Goal: Information Seeking & Learning: Learn about a topic

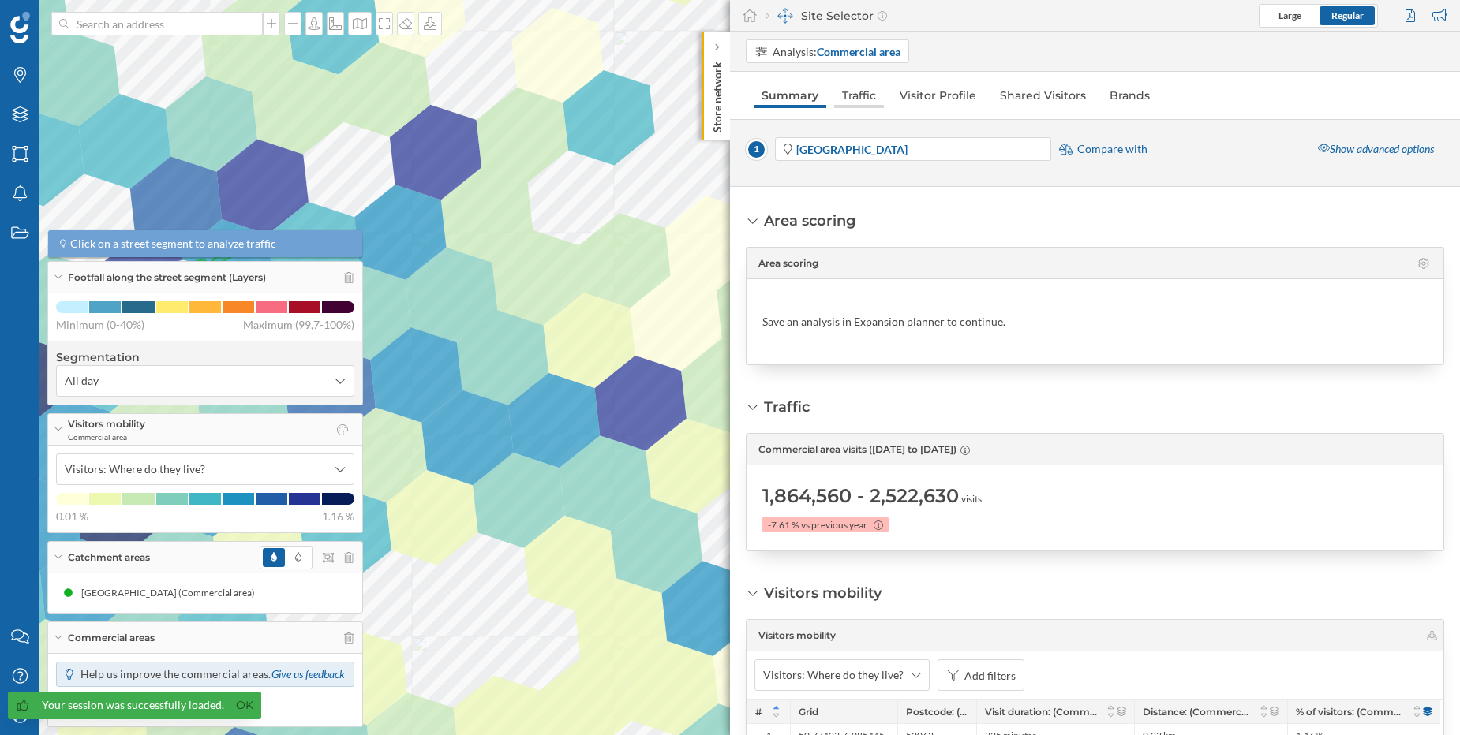
click at [868, 97] on link "Traffic" at bounding box center [859, 95] width 50 height 25
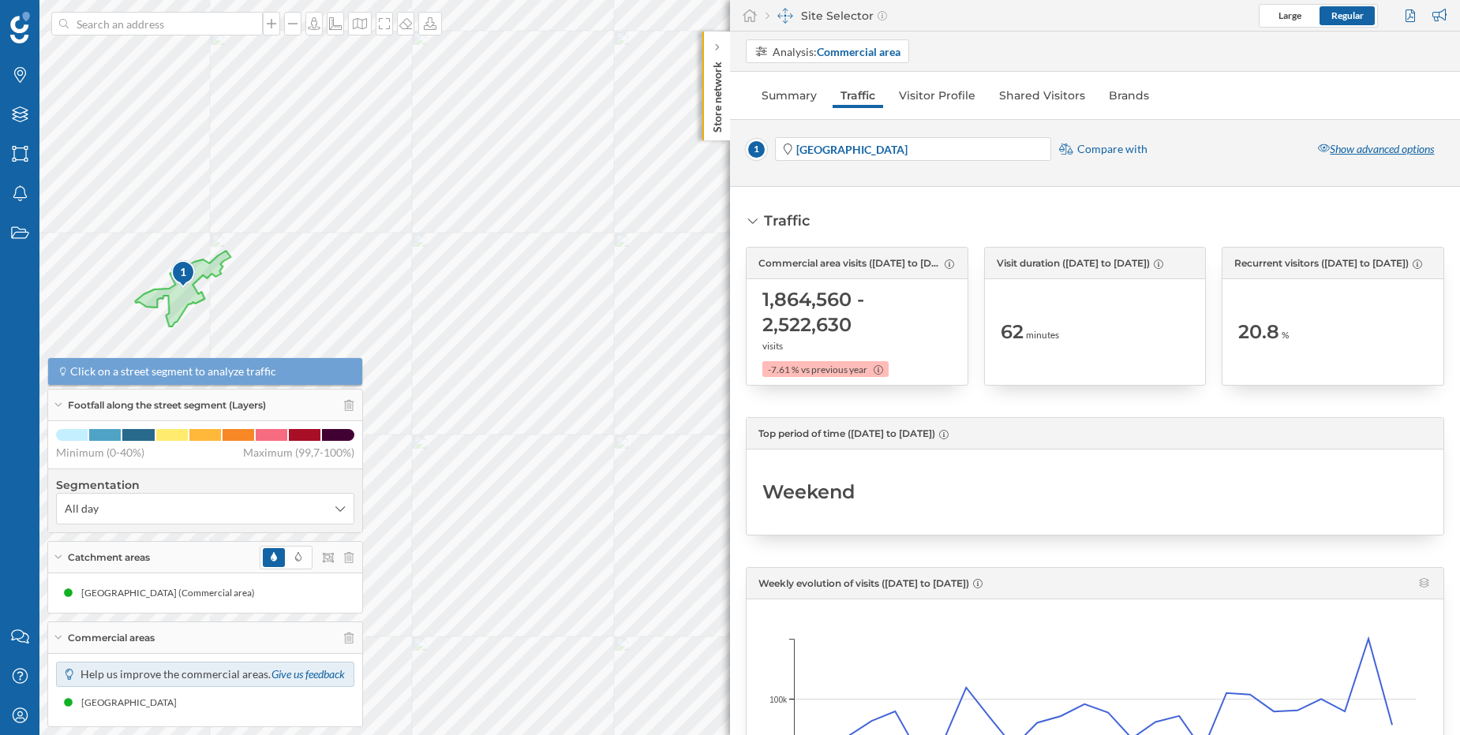
click at [1352, 145] on div "Show advanced options" at bounding box center [1375, 149] width 136 height 24
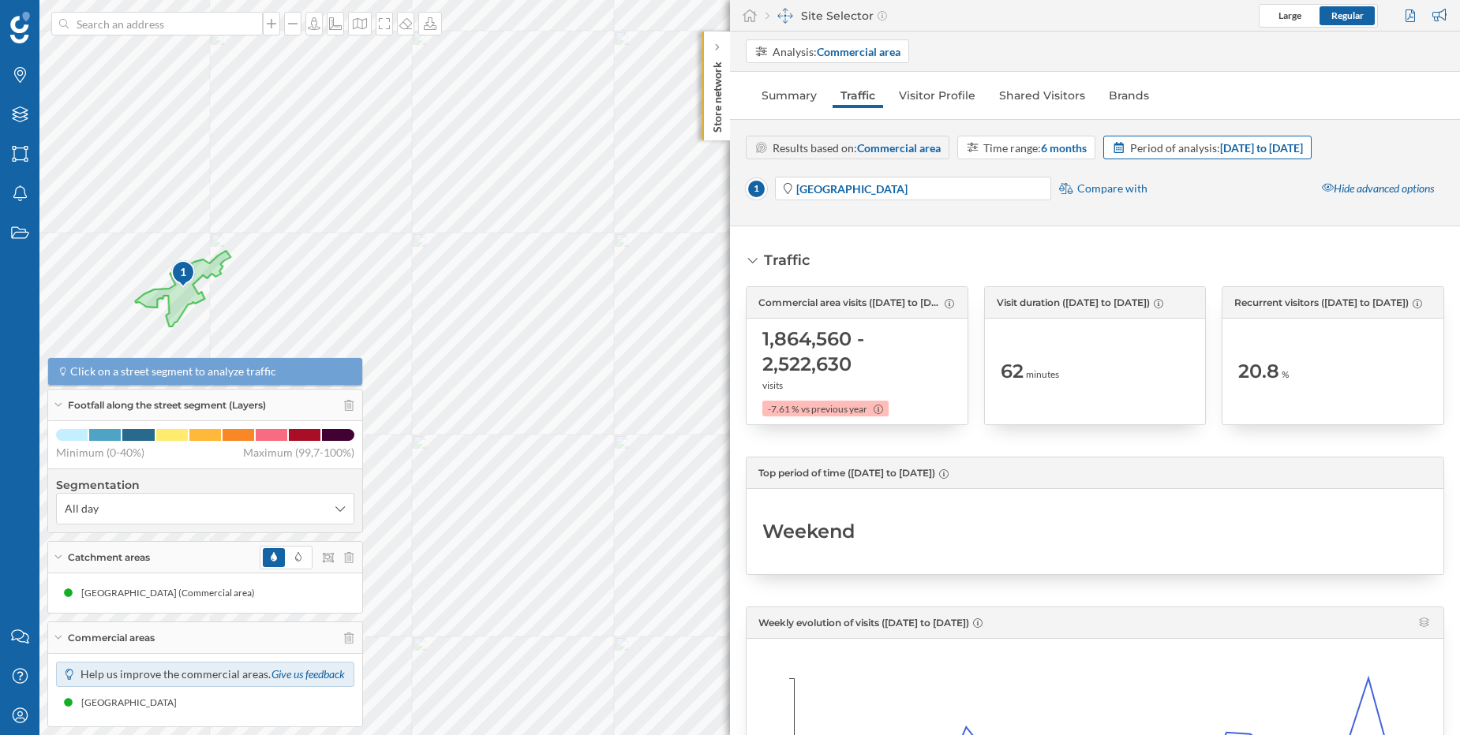
click at [1290, 154] on strong "[DATE] to [DATE]" at bounding box center [1261, 147] width 83 height 13
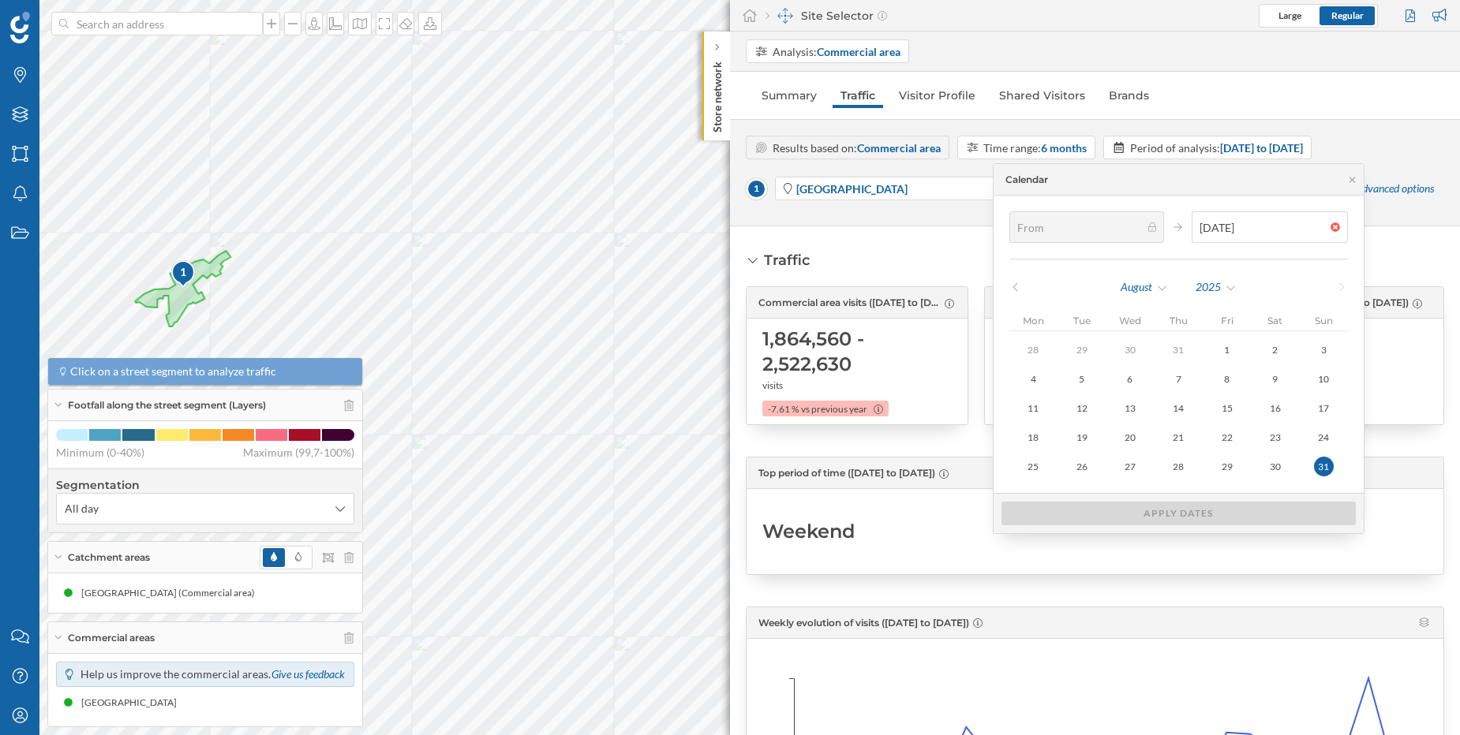
click at [1015, 294] on div "[DATE]" at bounding box center [1178, 287] width 339 height 24
click at [1014, 285] on icon at bounding box center [1015, 286] width 12 height 9
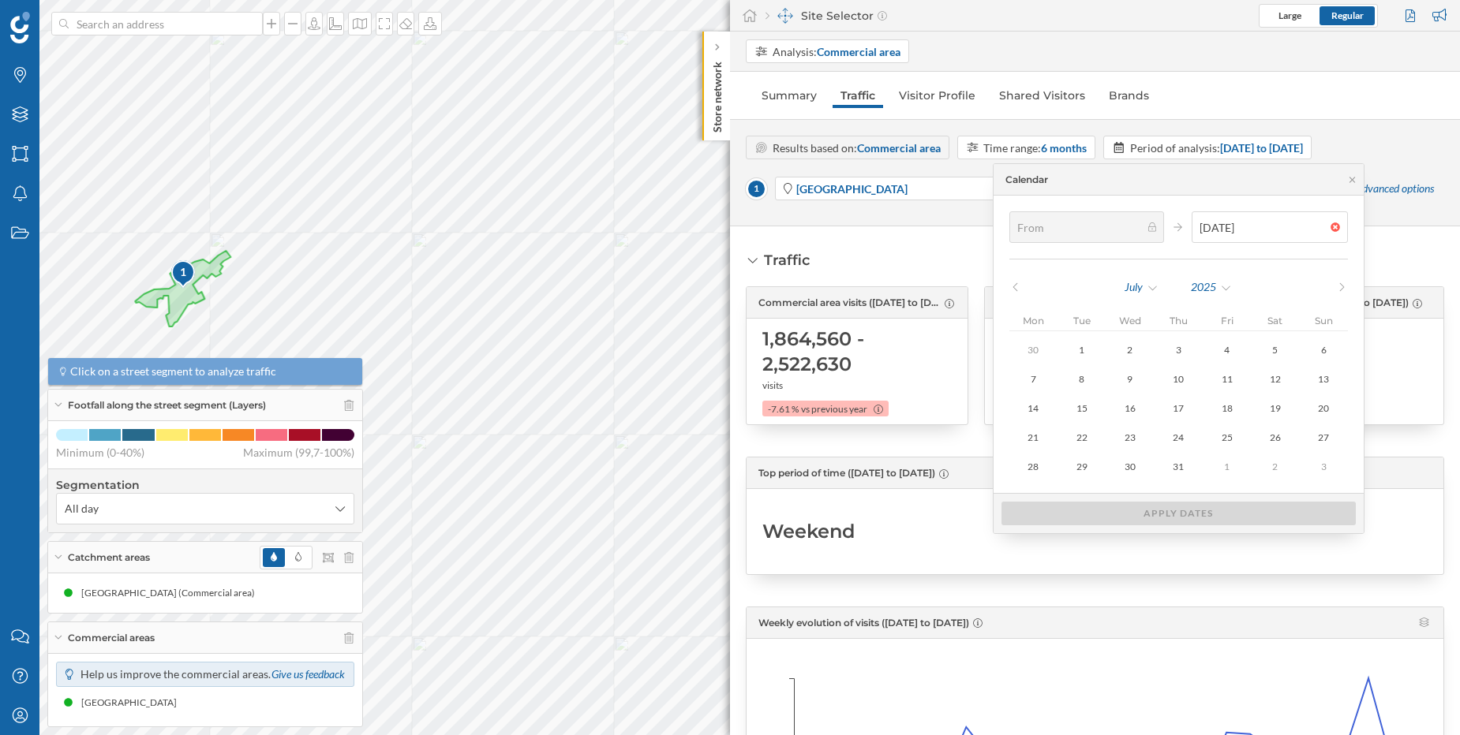
click at [1014, 285] on icon at bounding box center [1015, 286] width 12 height 9
type input "[DATE]"
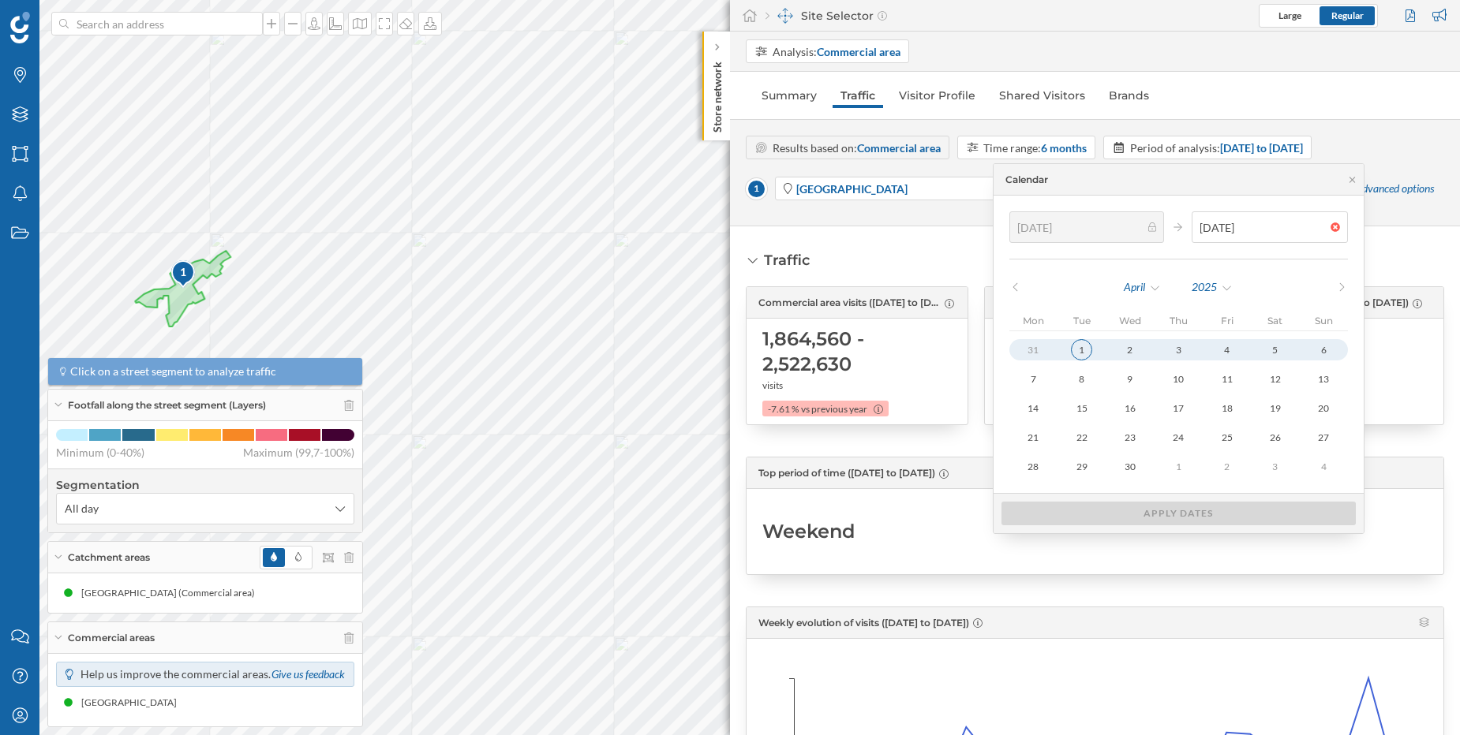
click at [1083, 343] on div "1" at bounding box center [1081, 349] width 21 height 21
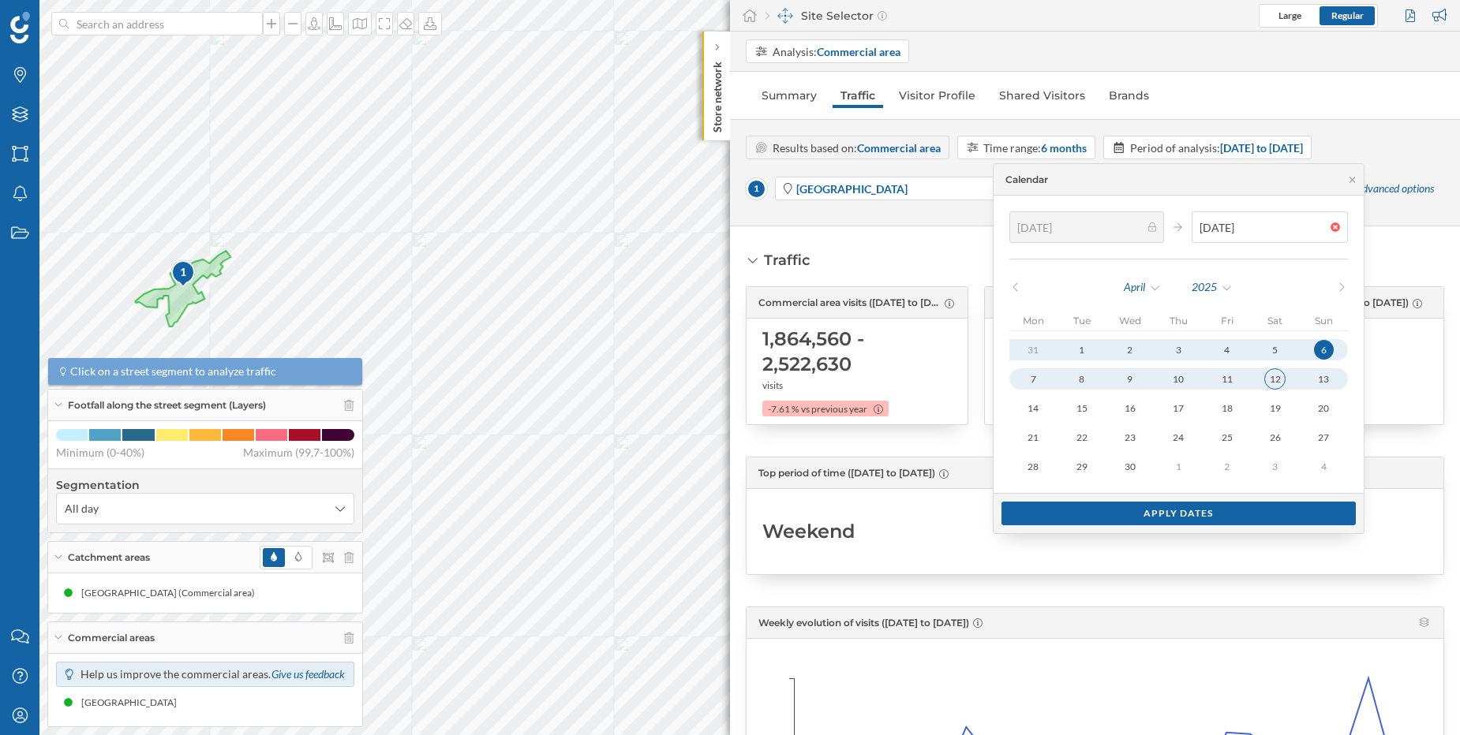
type input "[DATE]"
click at [1276, 379] on div "12" at bounding box center [1274, 378] width 21 height 21
click at [1290, 515] on div "Apply dates" at bounding box center [1178, 513] width 355 height 24
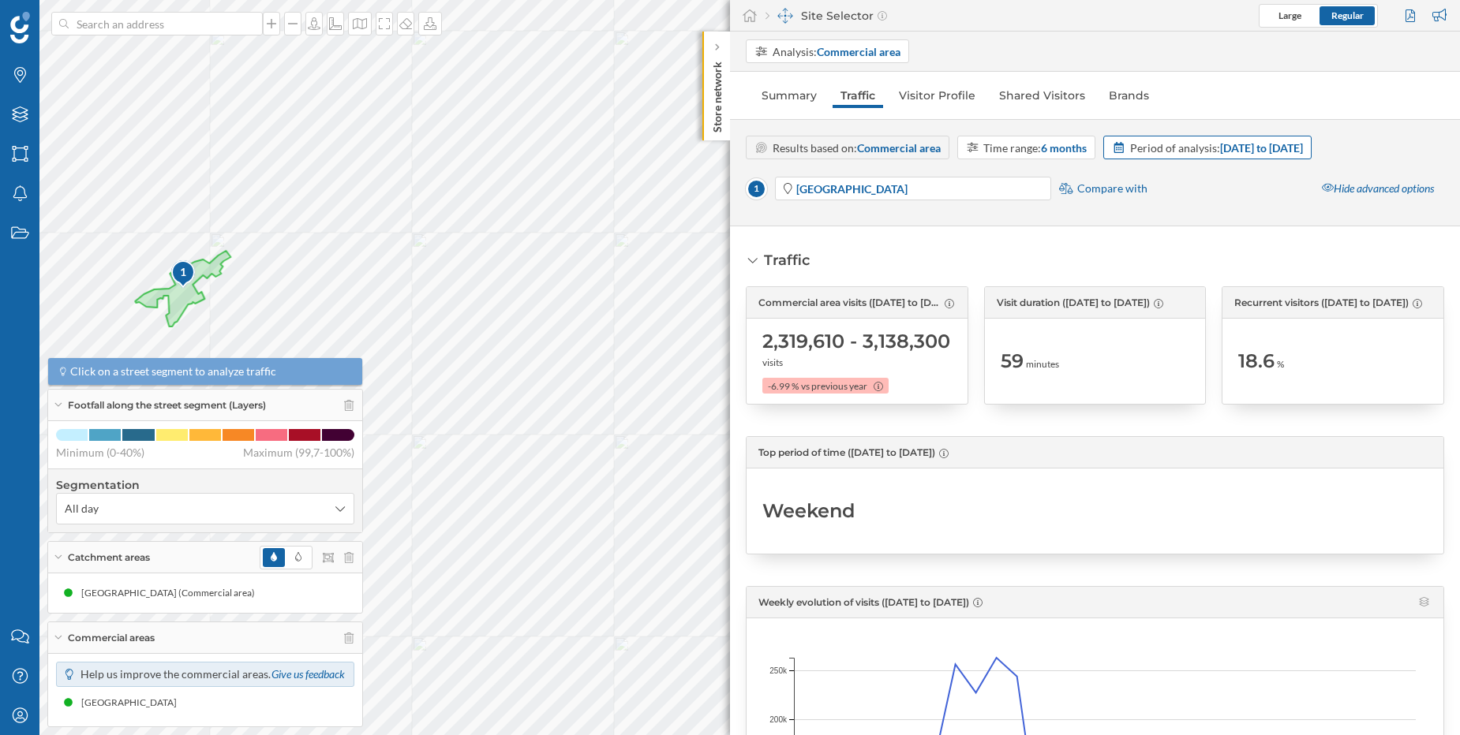
click at [1242, 149] on strong "[DATE] to [DATE]" at bounding box center [1261, 147] width 83 height 13
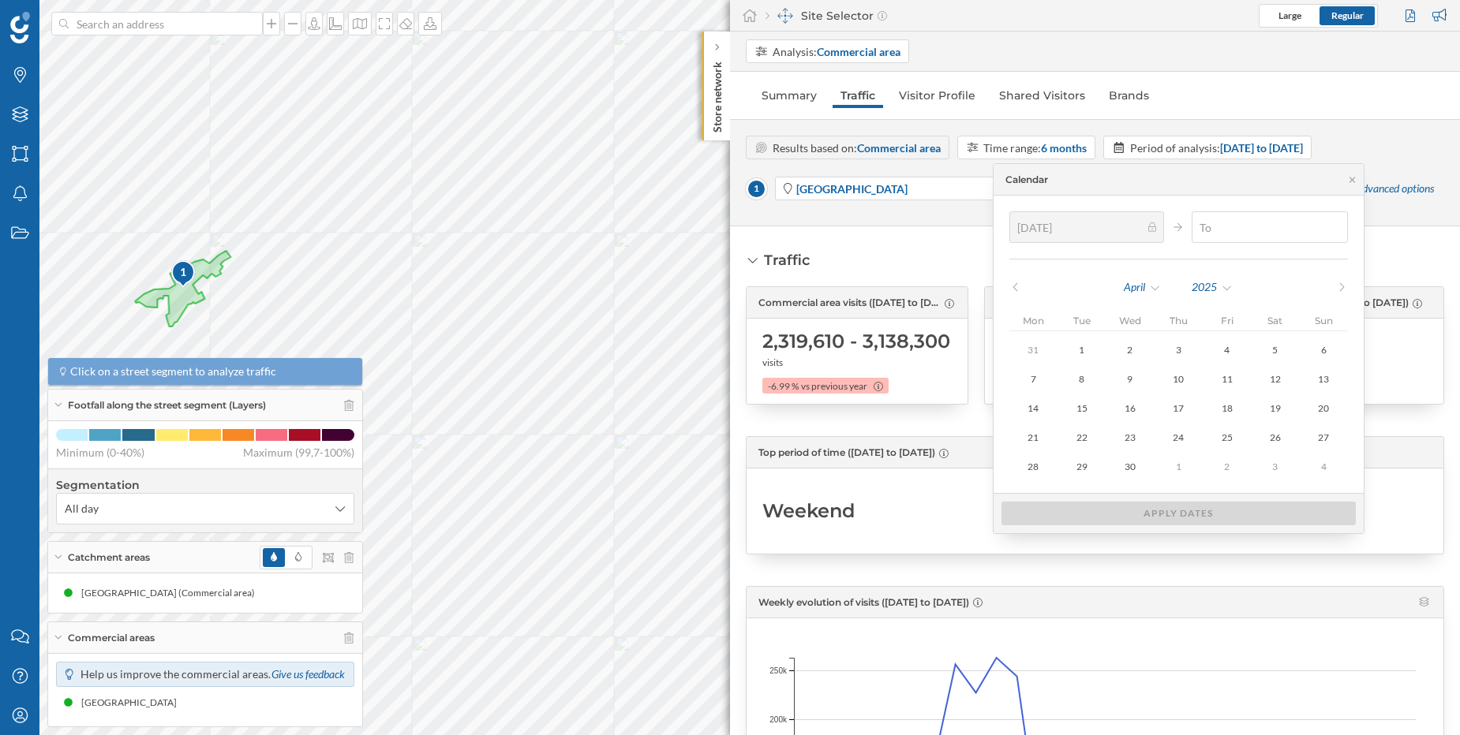
click at [1333, 226] on div at bounding box center [1338, 226] width 17 height 9
type input "[DATE]"
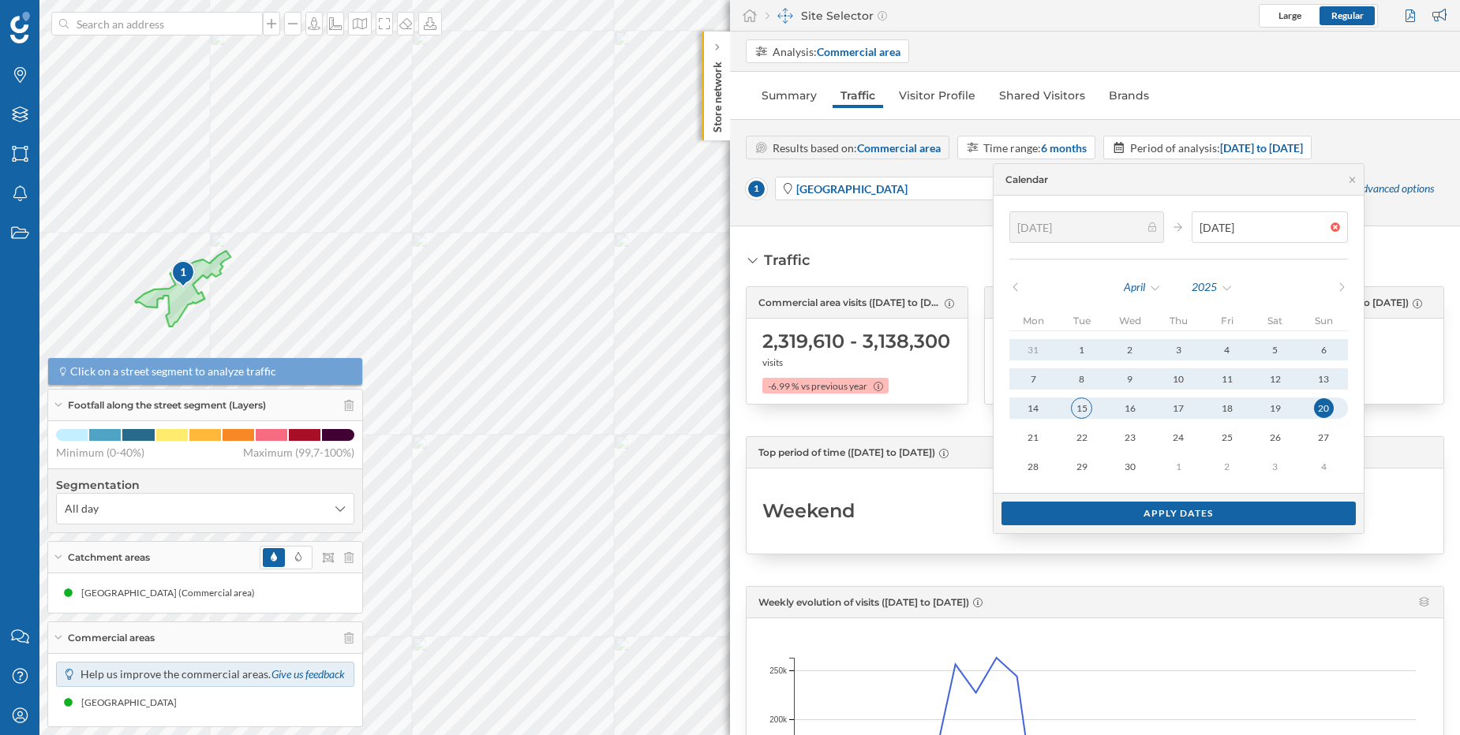
click at [1084, 411] on div "15" at bounding box center [1081, 408] width 21 height 21
type input "[DATE]"
click at [1127, 376] on div "9" at bounding box center [1129, 378] width 21 height 21
click at [1136, 422] on div "31 1 2 3 4 5 6 7 8 9 10 11 12 13 14 15 16 17 18 19 20 21 22 23 24 25 26 27 28 2…" at bounding box center [1178, 408] width 339 height 138
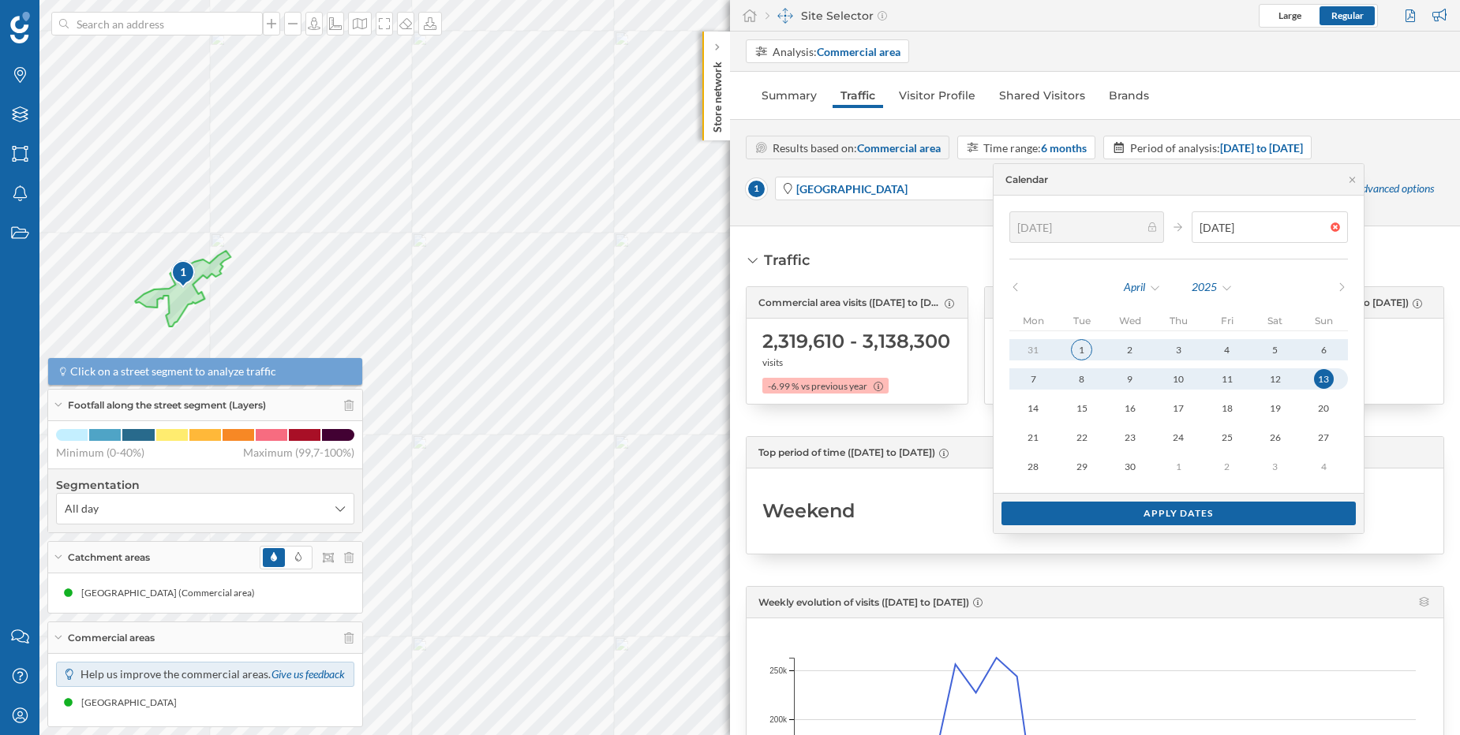
type input "[DATE]"
click at [1075, 353] on div "1" at bounding box center [1081, 349] width 21 height 21
click at [1159, 231] on div at bounding box center [1156, 226] width 17 height 9
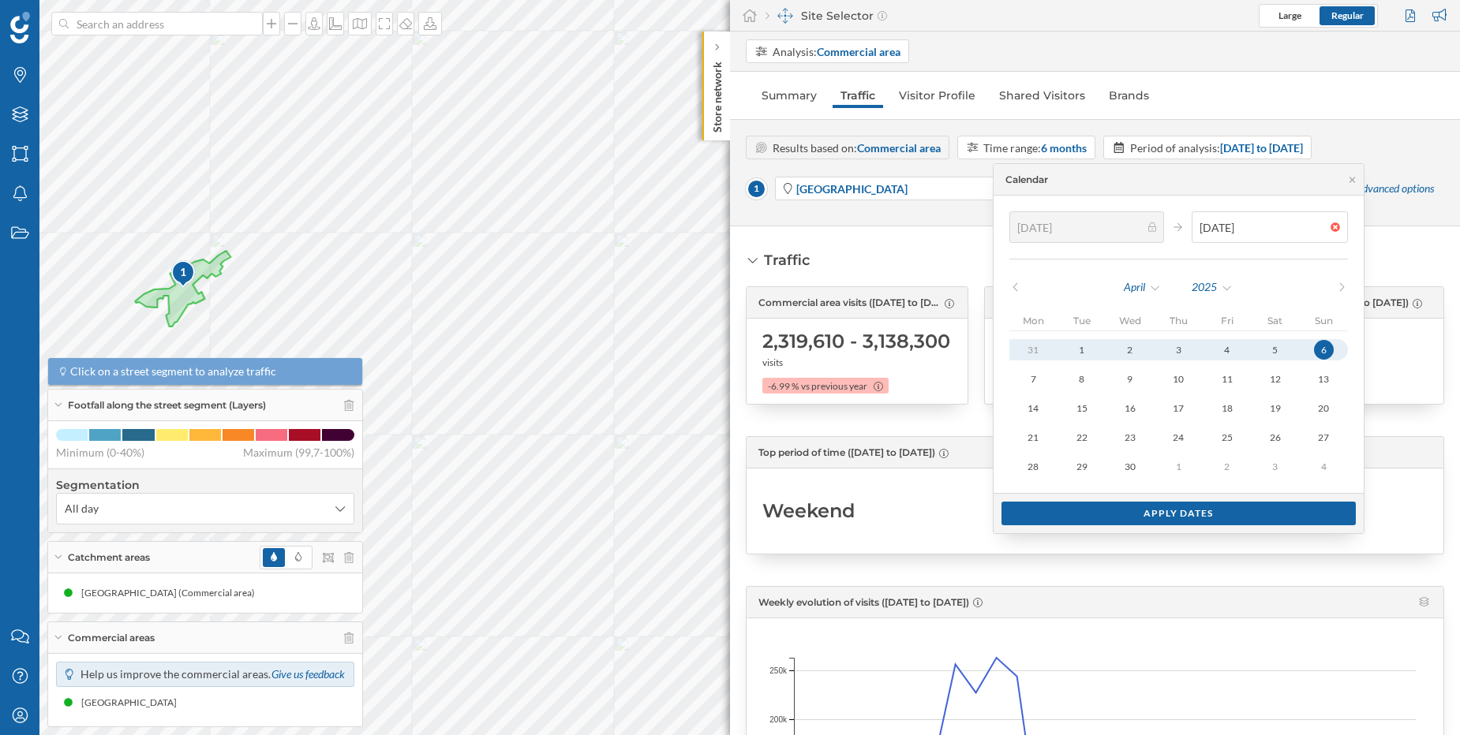
click at [1159, 231] on div at bounding box center [1156, 226] width 17 height 9
click at [1213, 290] on div "2025" at bounding box center [1212, 287] width 43 height 24
click at [1219, 451] on div "2024" at bounding box center [1249, 449] width 103 height 17
click at [1156, 291] on div "April" at bounding box center [1142, 287] width 39 height 24
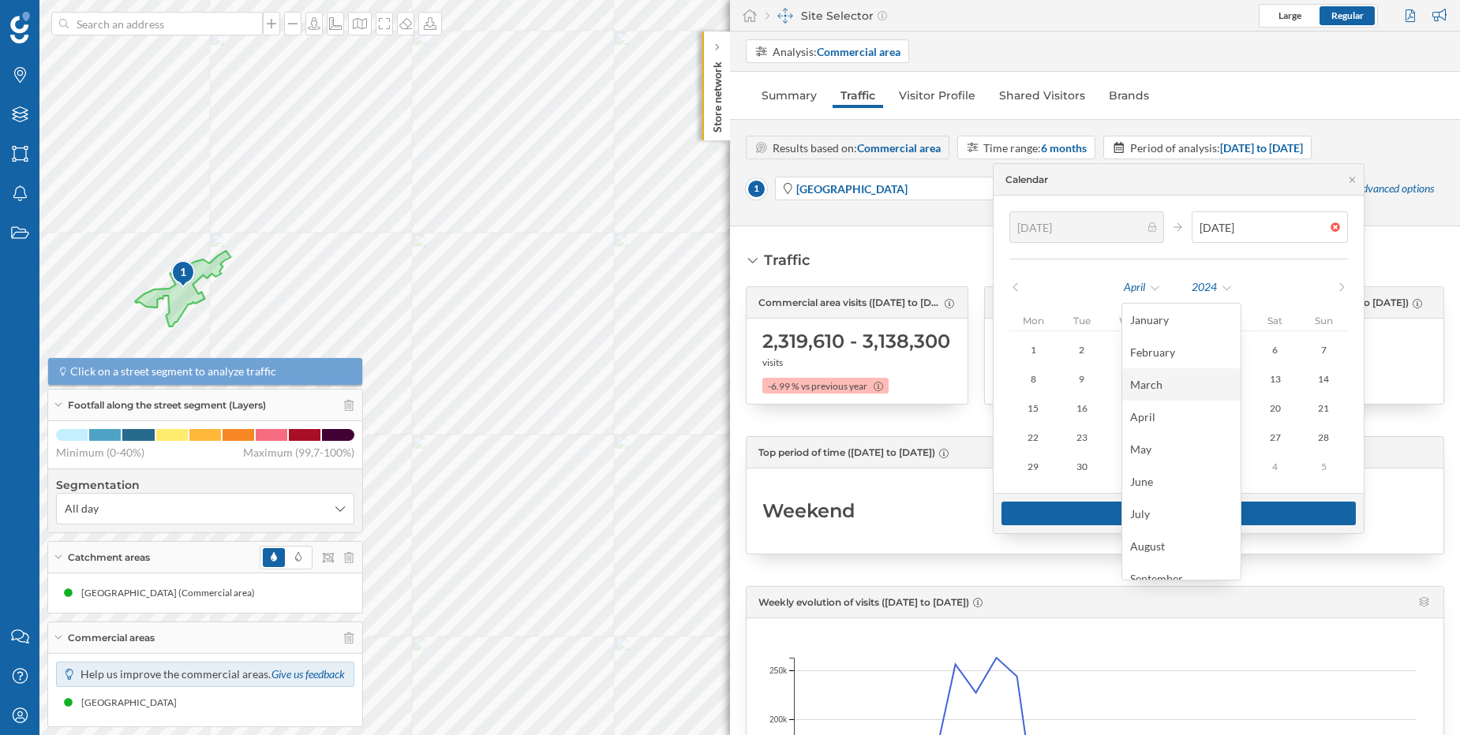
scroll to position [112, 0]
click at [1168, 530] on div "November" at bounding box center [1181, 531] width 103 height 17
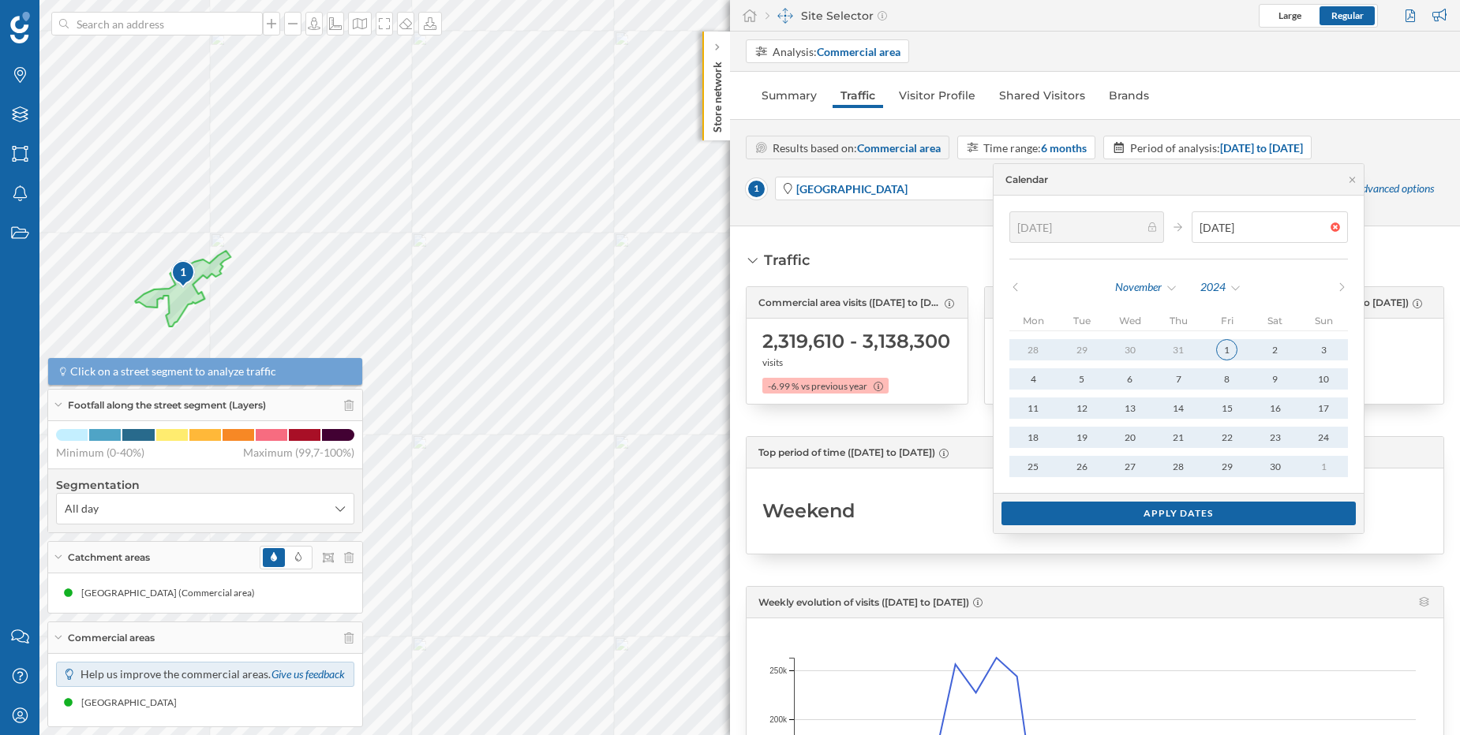
type input "[DATE]"
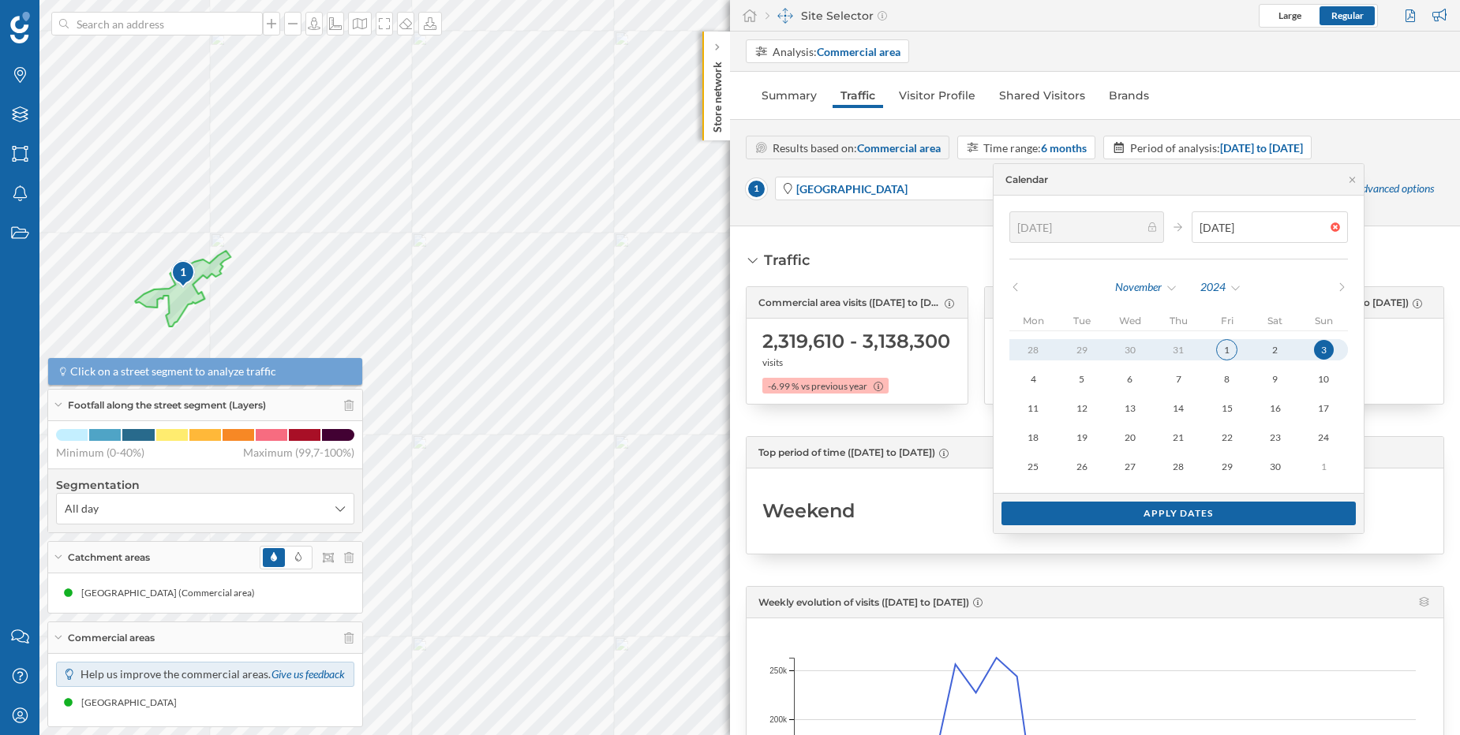
click at [1228, 354] on div "1" at bounding box center [1226, 349] width 21 height 21
click at [1239, 515] on div "Apply dates" at bounding box center [1178, 513] width 355 height 24
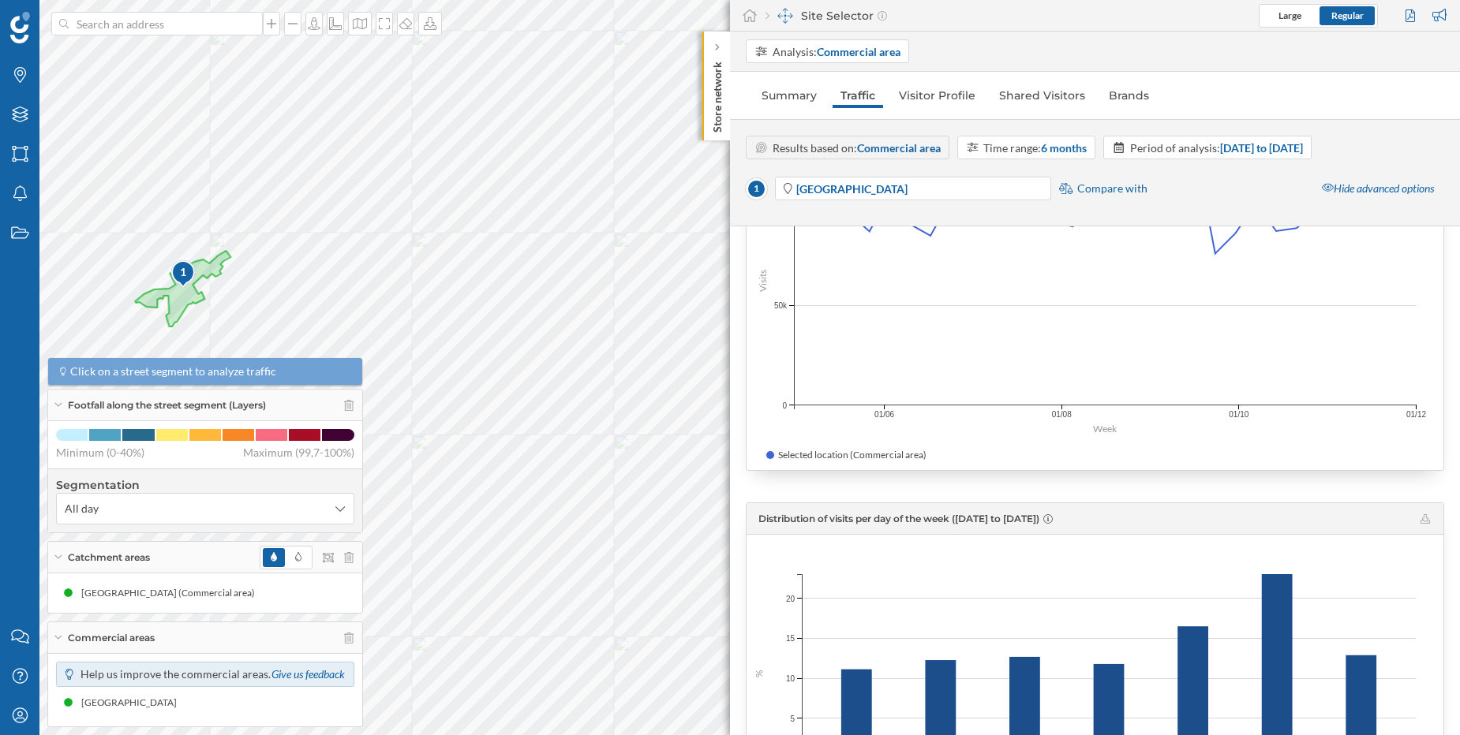
scroll to position [0, 0]
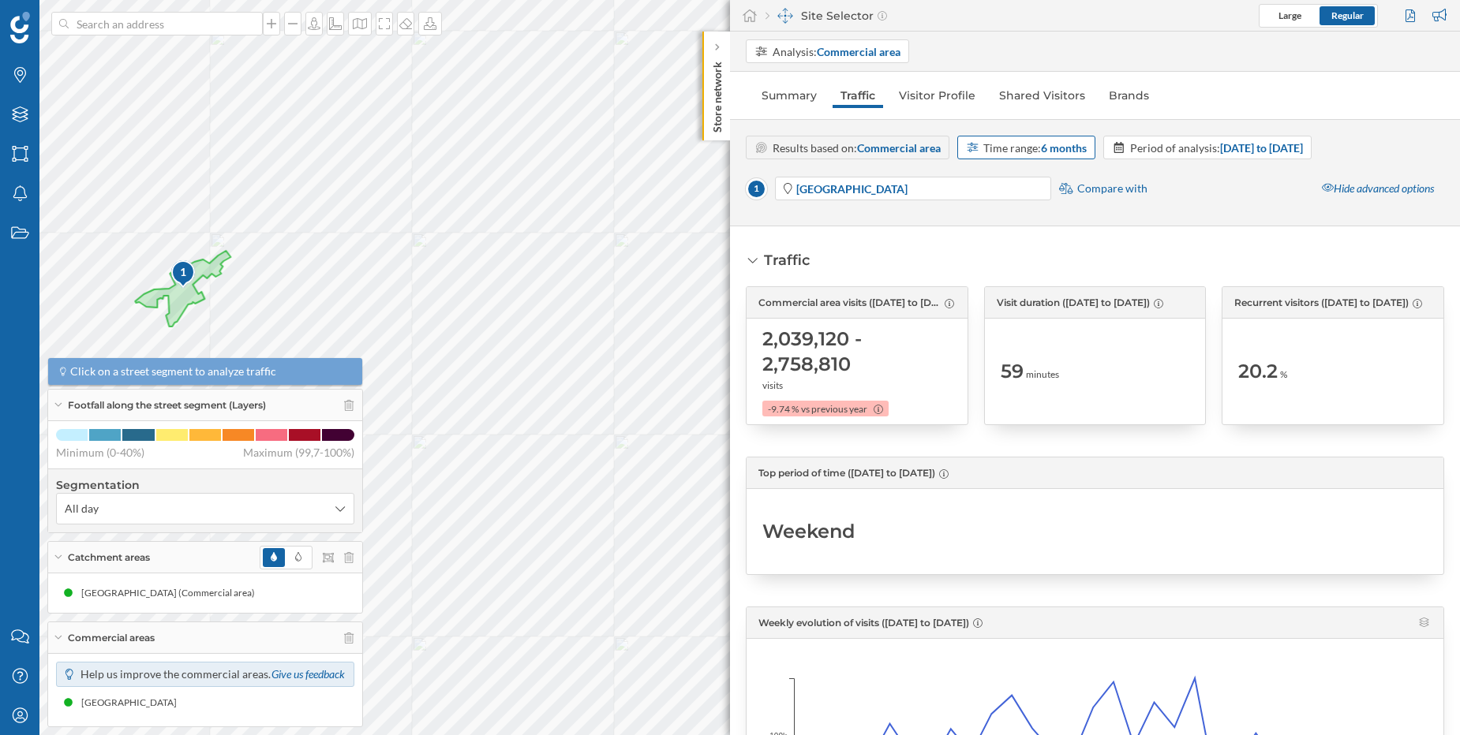
click at [1043, 154] on strong "6 months" at bounding box center [1064, 147] width 46 height 13
click at [1238, 178] on div "1 Aachen centrum Compare with Hide advanced options" at bounding box center [1095, 192] width 698 height 35
click at [1303, 148] on strong "[DATE] to [DATE]" at bounding box center [1261, 147] width 83 height 13
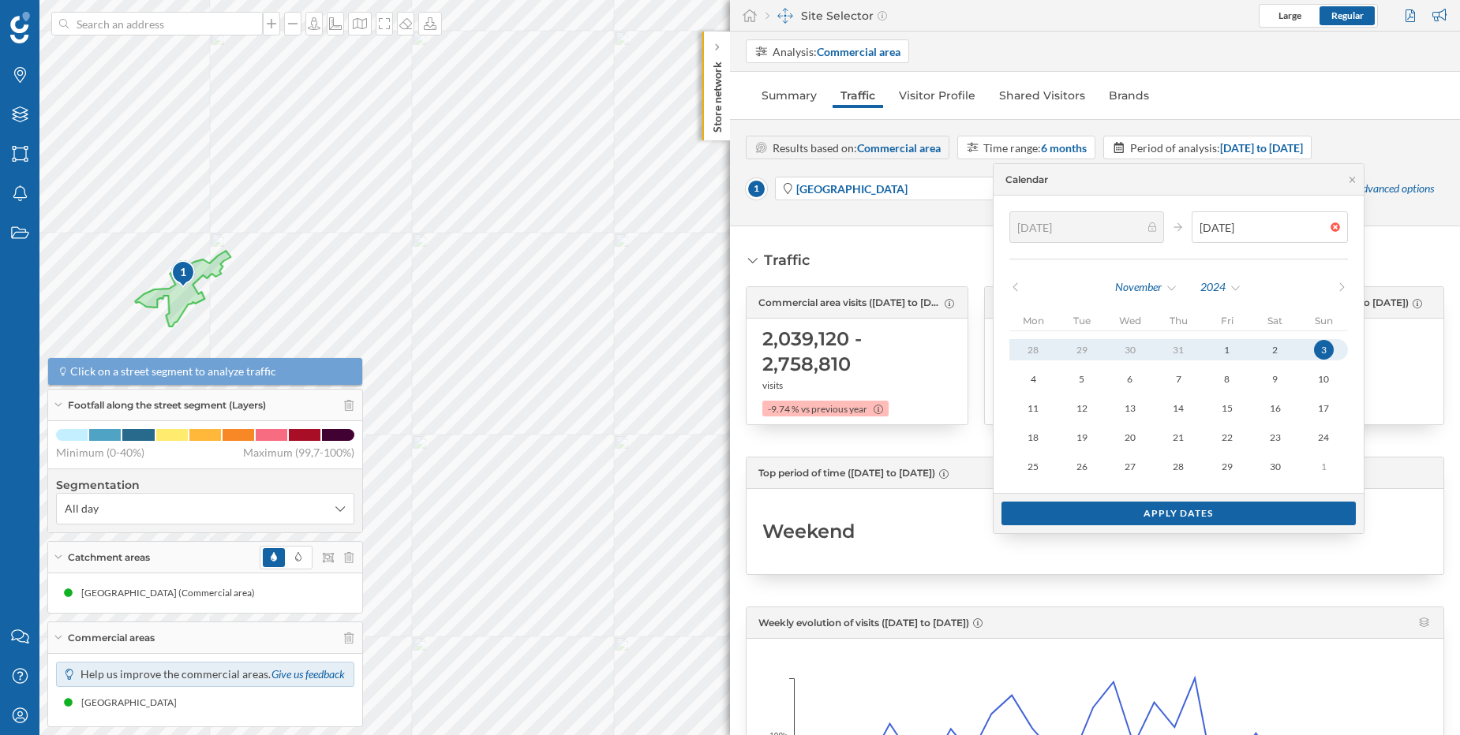
click at [1153, 229] on icon at bounding box center [1152, 226] width 9 height 9
click at [1181, 228] on icon at bounding box center [1178, 226] width 12 height 9
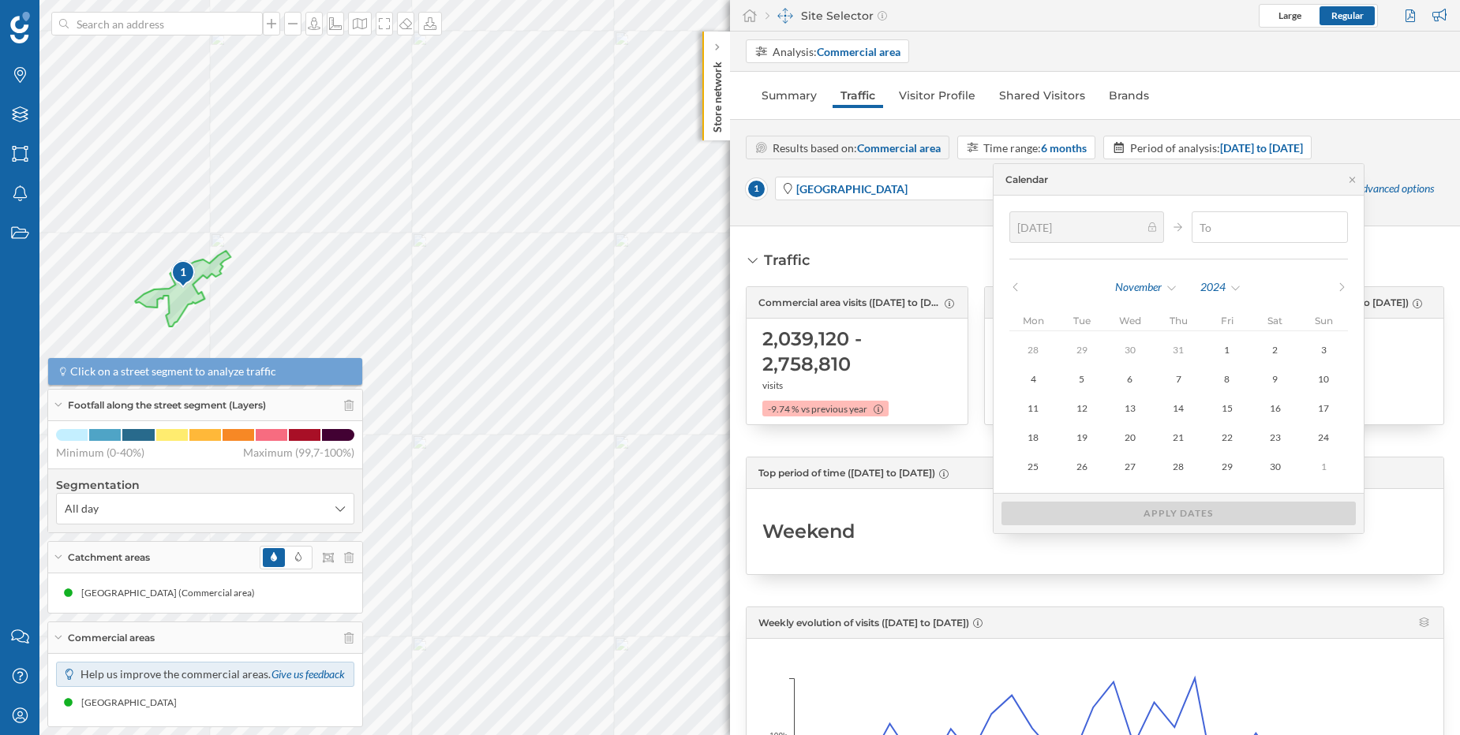
click at [1335, 224] on div at bounding box center [1338, 226] width 17 height 9
click at [1154, 169] on div "Calendar" at bounding box center [1178, 180] width 371 height 32
click at [1082, 115] on div "Analysis: Commercial area Summary Traffic Visitor Profile Shared Visitors Brand…" at bounding box center [1095, 384] width 730 height 704
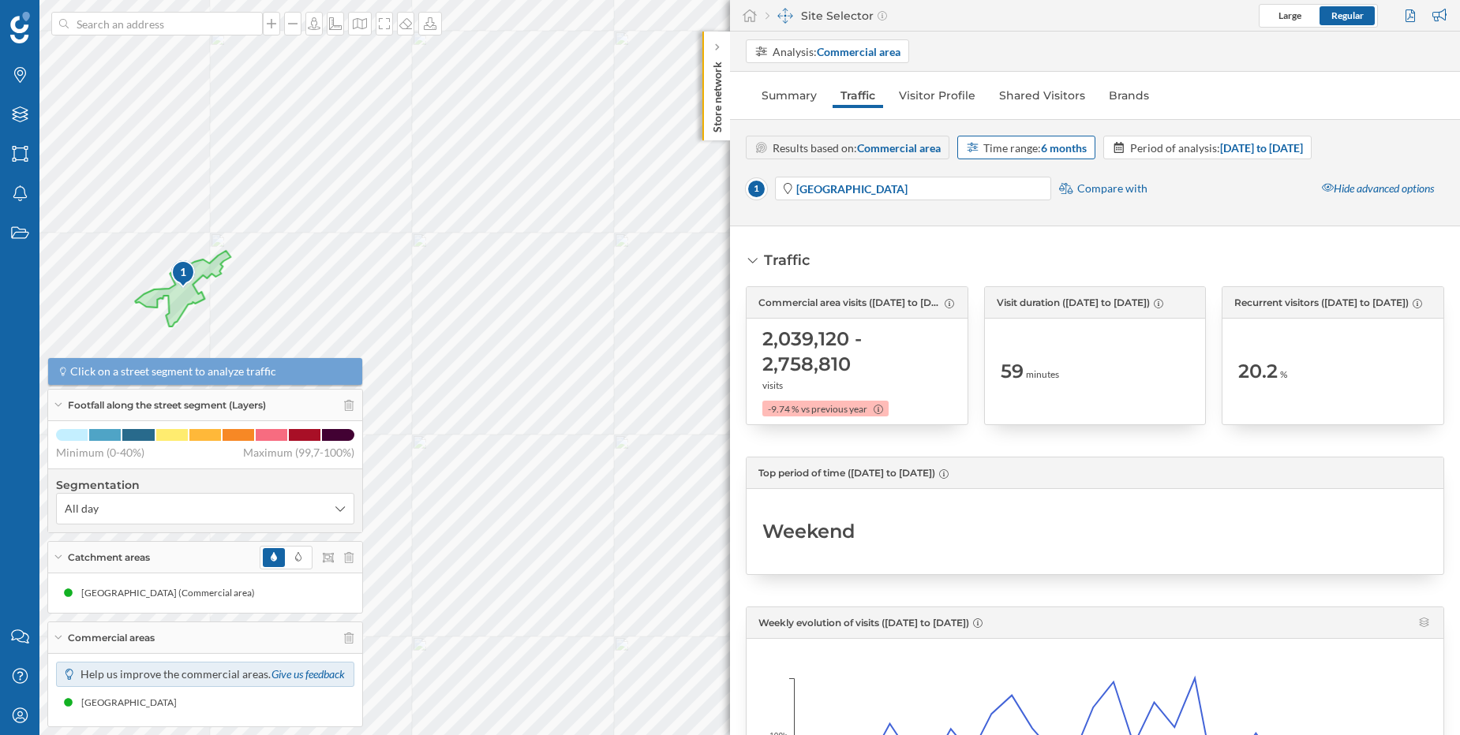
click at [1053, 151] on strong "6 months" at bounding box center [1064, 147] width 46 height 13
click at [1018, 213] on div "1 month" at bounding box center [1027, 212] width 121 height 17
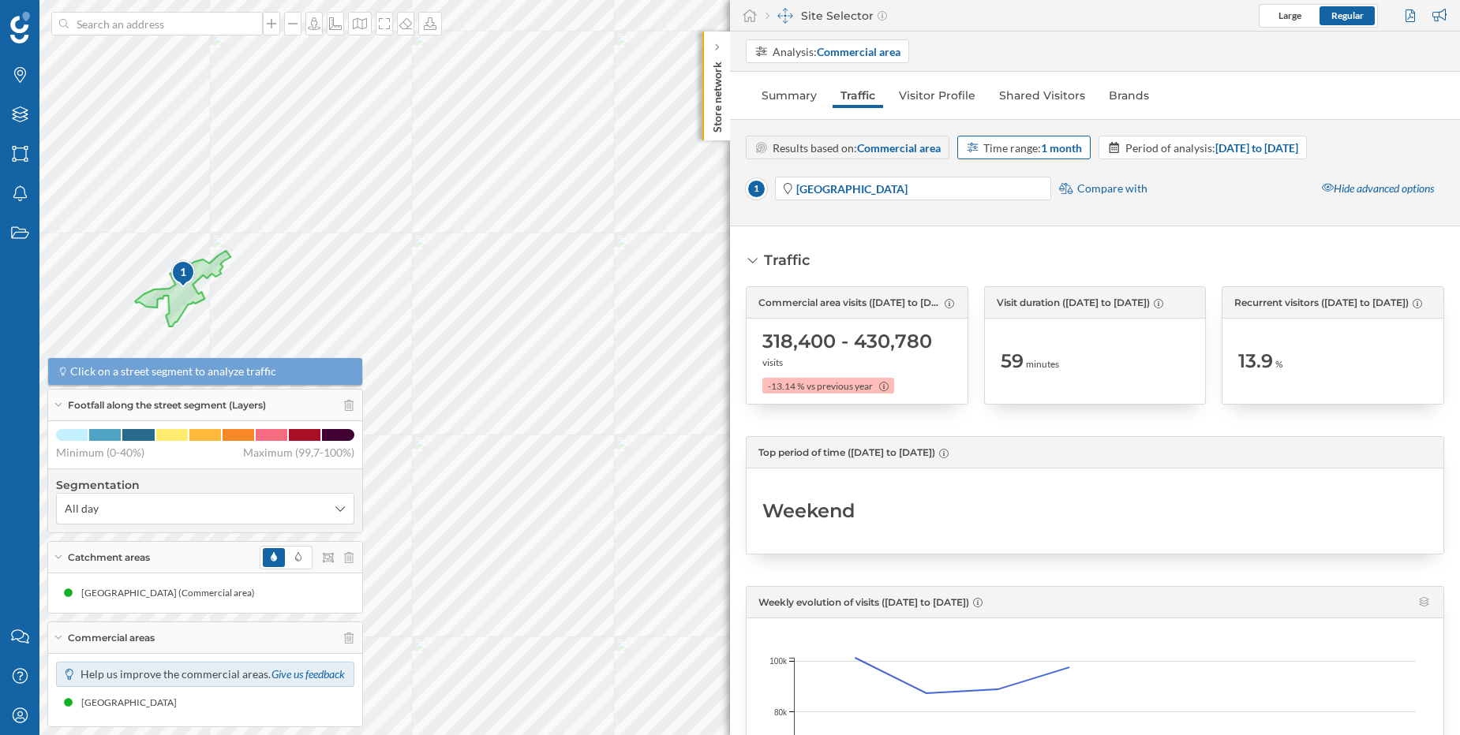
click at [1047, 155] on div "Time range: 1 month" at bounding box center [1032, 148] width 99 height 17
click at [1022, 294] on div "12 months" at bounding box center [997, 294] width 60 height 17
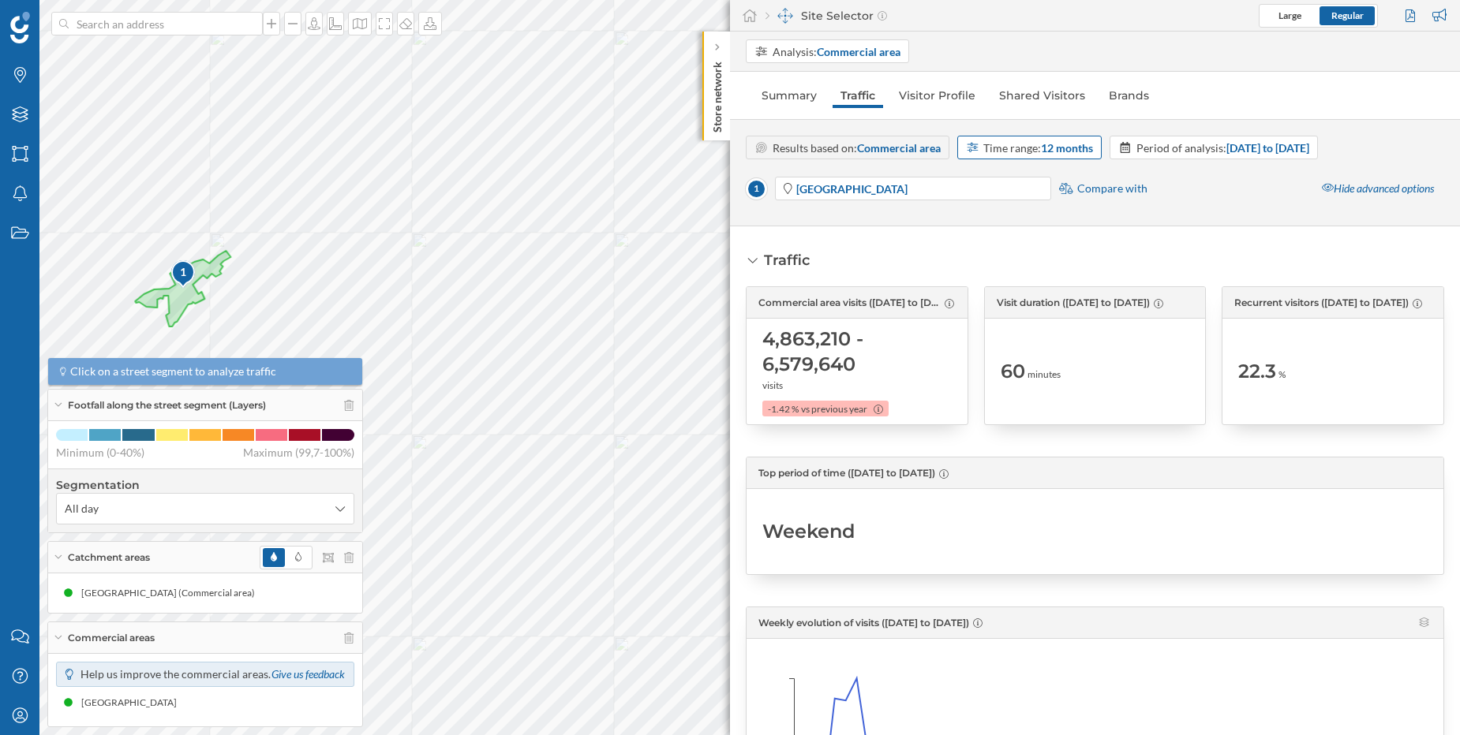
click at [1027, 155] on div "Time range: 12 months" at bounding box center [1029, 148] width 145 height 24
click at [1221, 176] on div "1 Aachen centrum Compare with Hide advanced options" at bounding box center [1095, 192] width 698 height 35
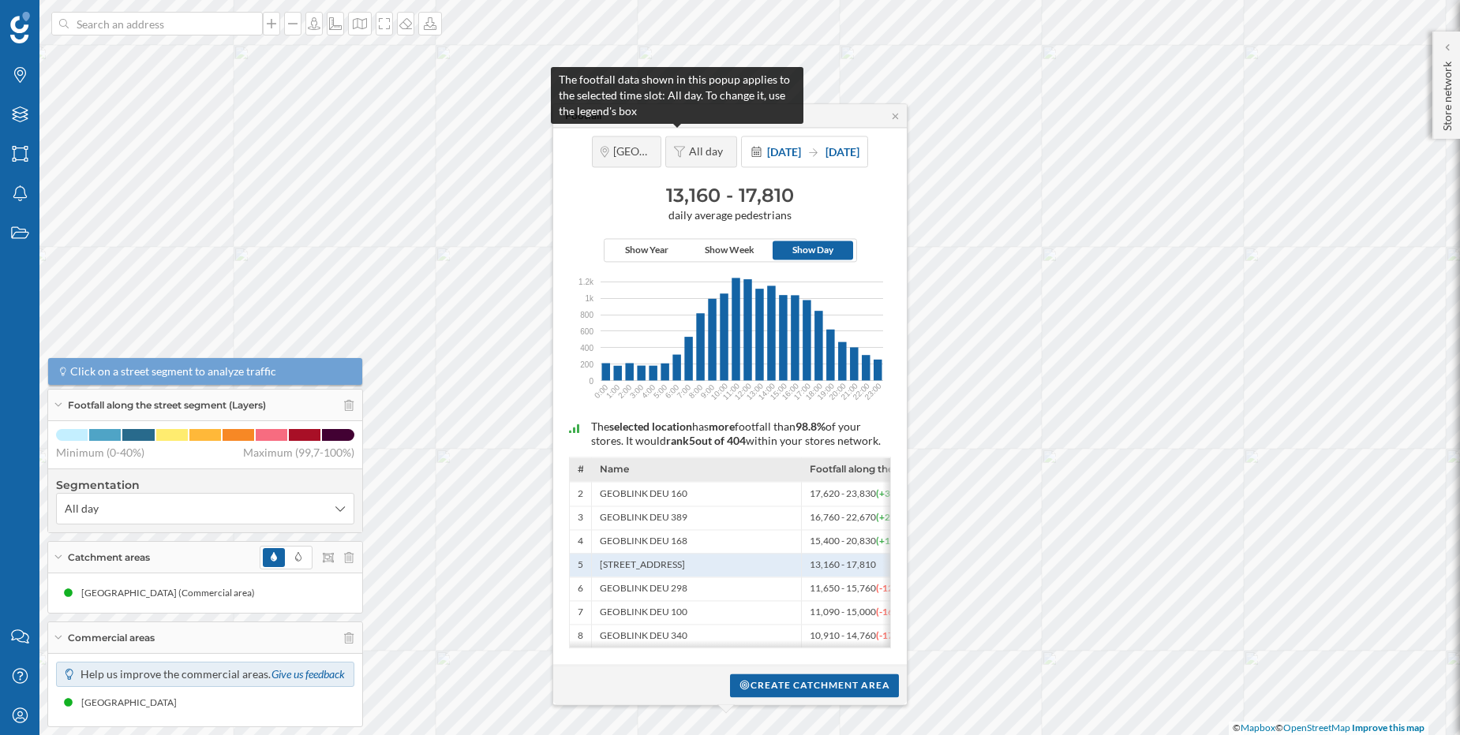
click at [689, 149] on span "All day" at bounding box center [708, 151] width 39 height 14
